Goal: Information Seeking & Learning: Learn about a topic

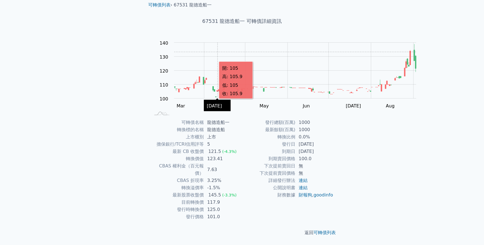
scroll to position [103, 0]
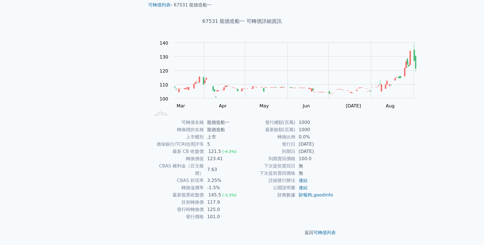
click at [74, 122] on div "可轉債列表 財務數據 可轉債列表 財務數據 登入／註冊 登入／註冊 可轉債列表 › 67531 龍德造船一 67531 龍德造船一 可轉債詳細資訊 Zoom …" at bounding box center [242, 112] width 484 height 266
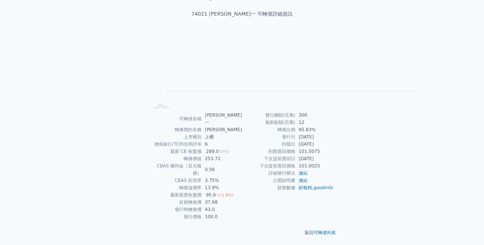
scroll to position [103, 0]
click at [254, 201] on div "發行總額(百萬) 300 最新餘額(百萬) 12 轉換比例 95.83% 發行日 2021-11-09 到期日 2024-11-09 到期賣回價格 101.5…" at bounding box center [287, 166] width 91 height 109
click at [410, 128] on div "可轉債列表 財務數據 可轉債列表 財務數據 登入／註冊 登入／註冊 可轉債列表 › 74021 邑錡一 74021 邑錡一 可轉債詳細資訊 Zoom Out …" at bounding box center [242, 108] width 484 height 273
click at [41, 71] on div "可轉債列表 財務數據 可轉債列表 財務數據 登入／註冊 登入／註冊 可轉債列表 › 74021 邑錡一 74021 邑錡一 可轉債詳細資訊 Zoom Out …" at bounding box center [242, 108] width 484 height 273
